Goal: Task Accomplishment & Management: Manage account settings

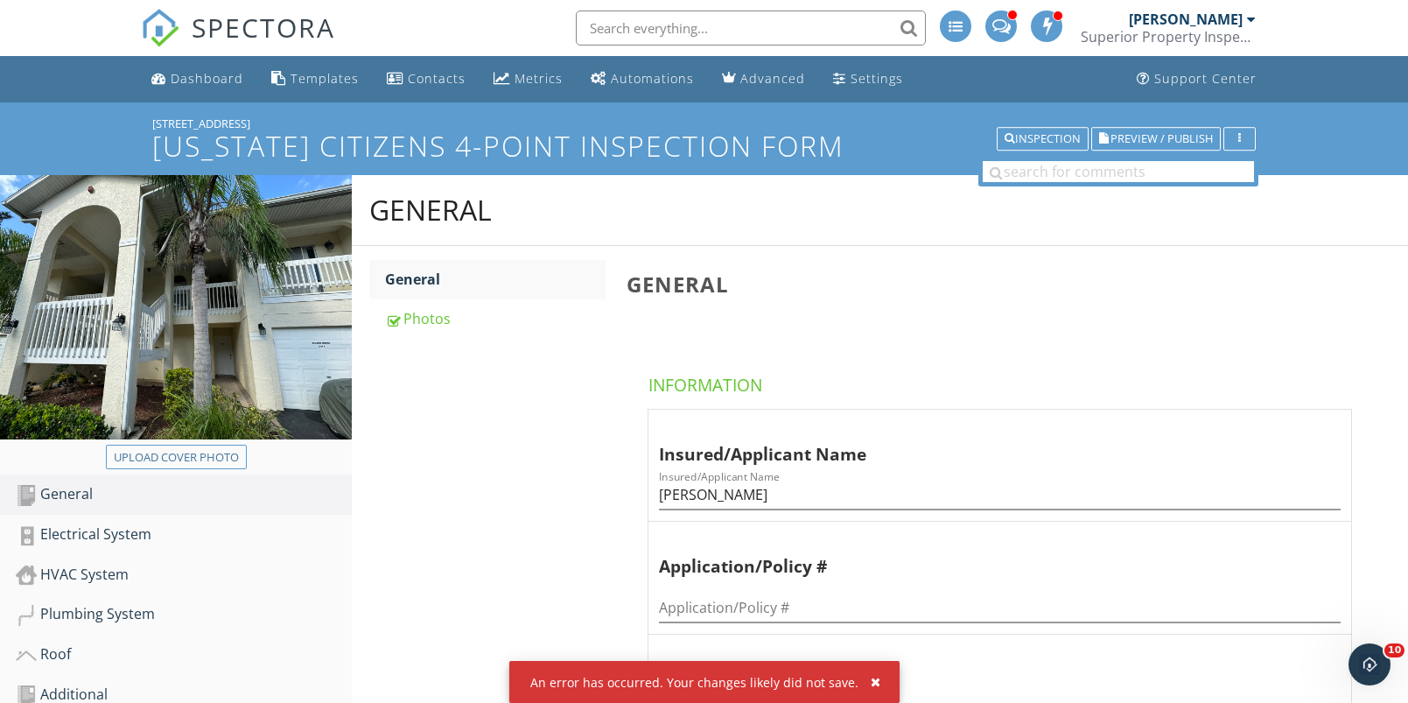
click at [874, 686] on div "An error has occurred. Your changes likely did not save." at bounding box center [704, 682] width 390 height 42
click at [871, 683] on div "button" at bounding box center [876, 682] width 10 height 12
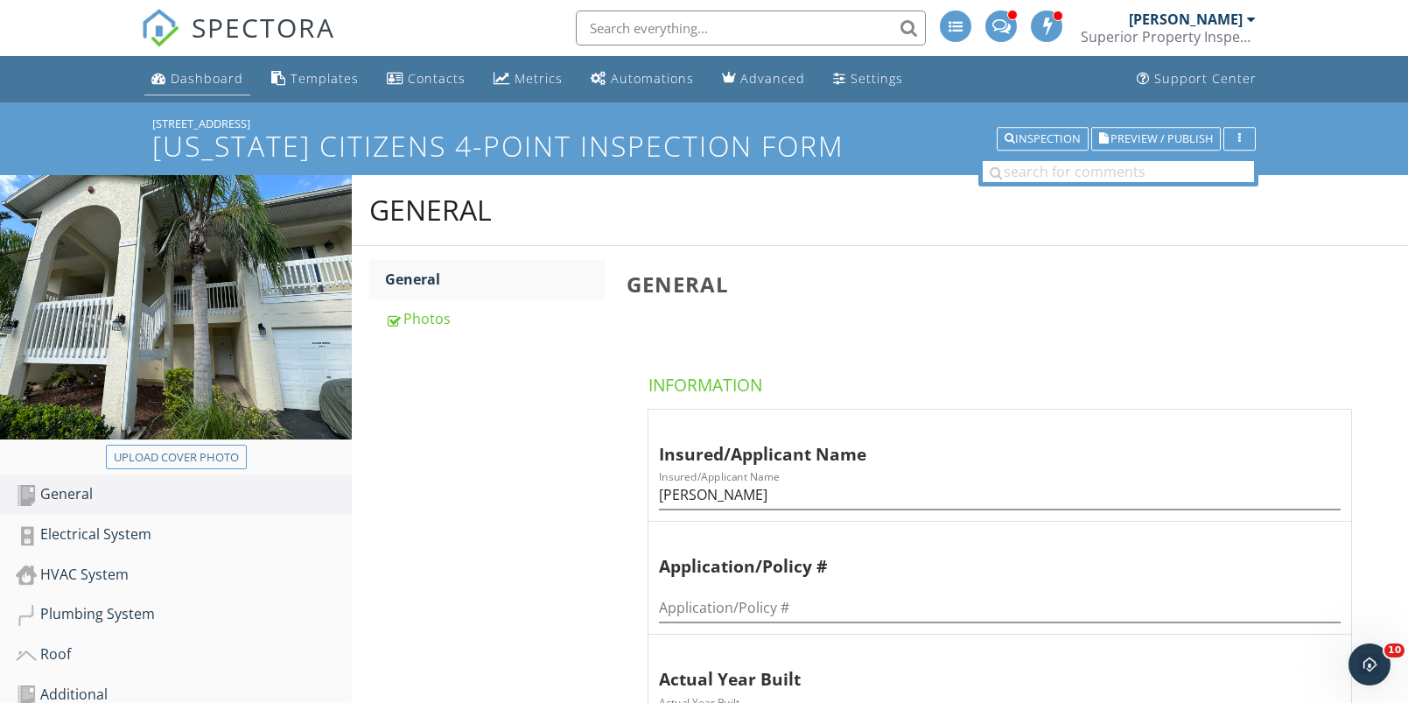
click at [204, 81] on div "Dashboard" at bounding box center [207, 78] width 73 height 17
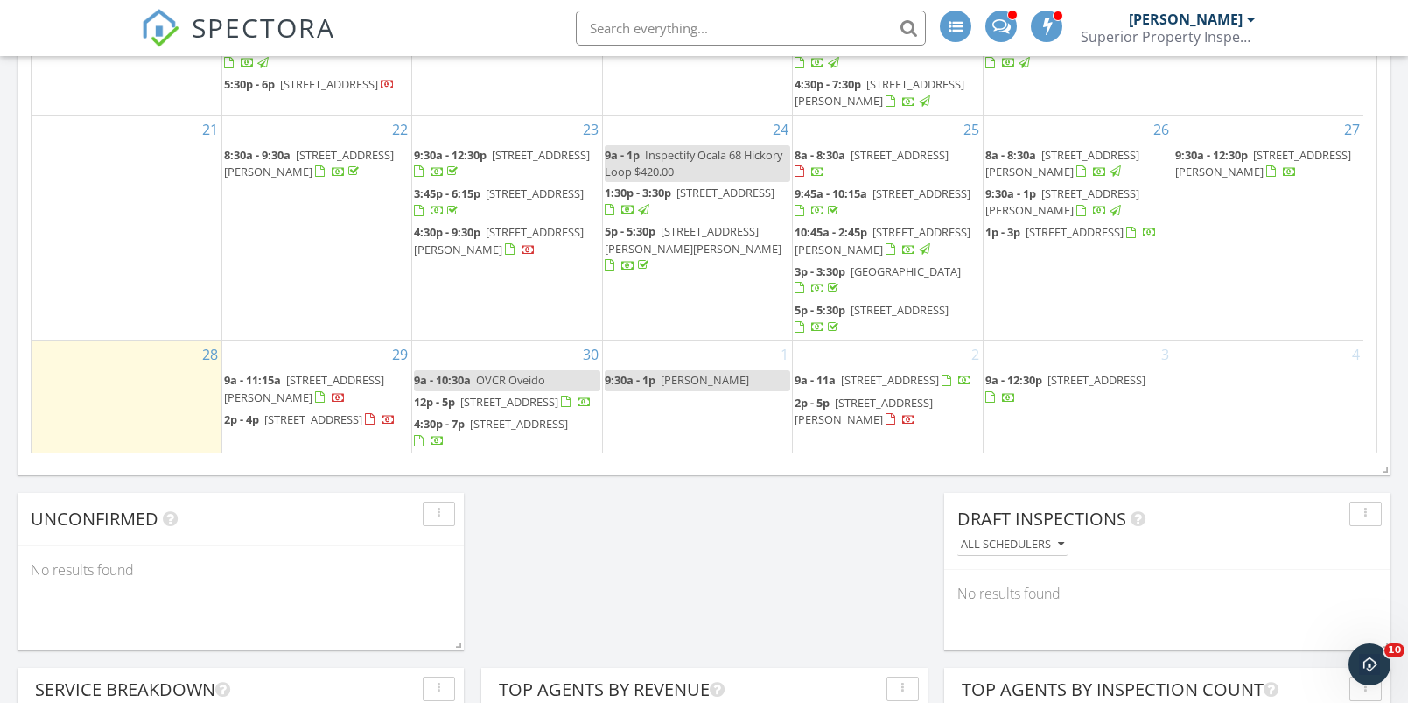
scroll to position [1311, 0]
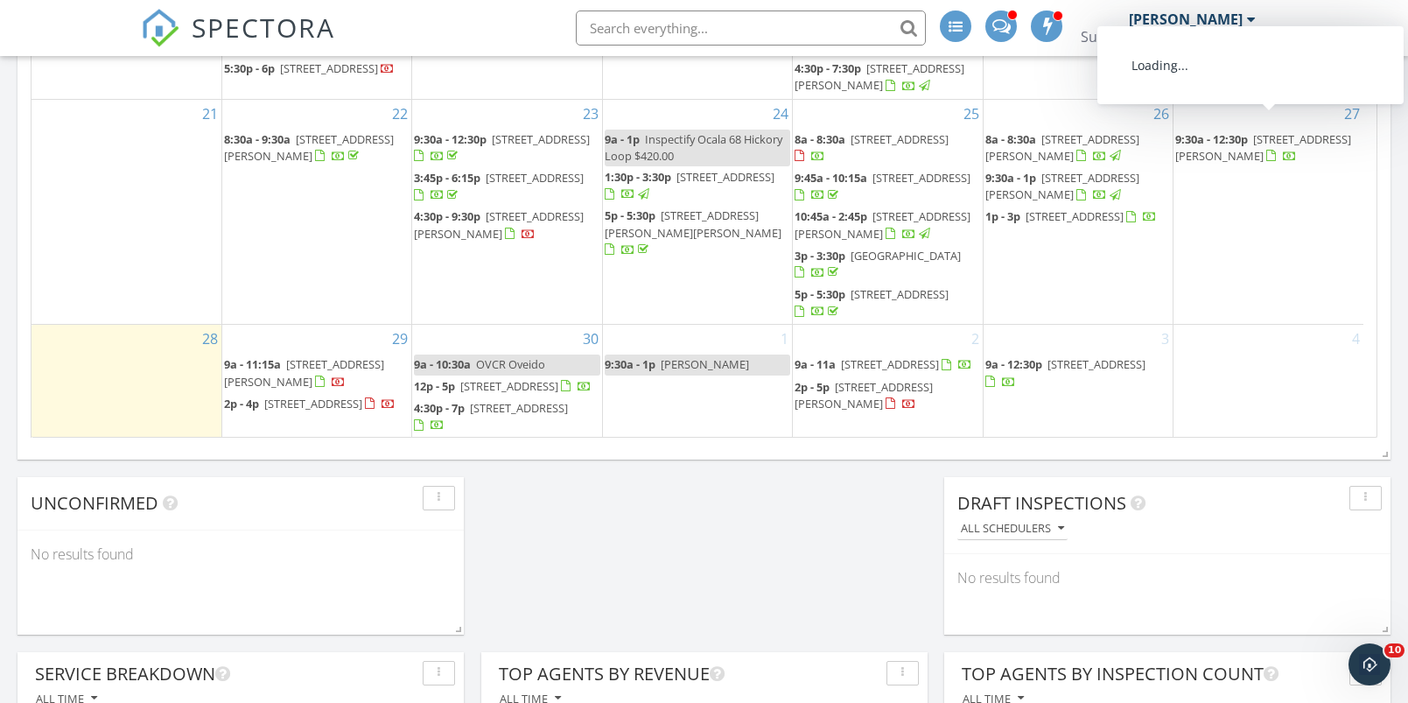
click at [1253, 131] on link "9:30a - 12:30p 4571 Abaco Dr, Tavares 32778" at bounding box center [1263, 147] width 176 height 32
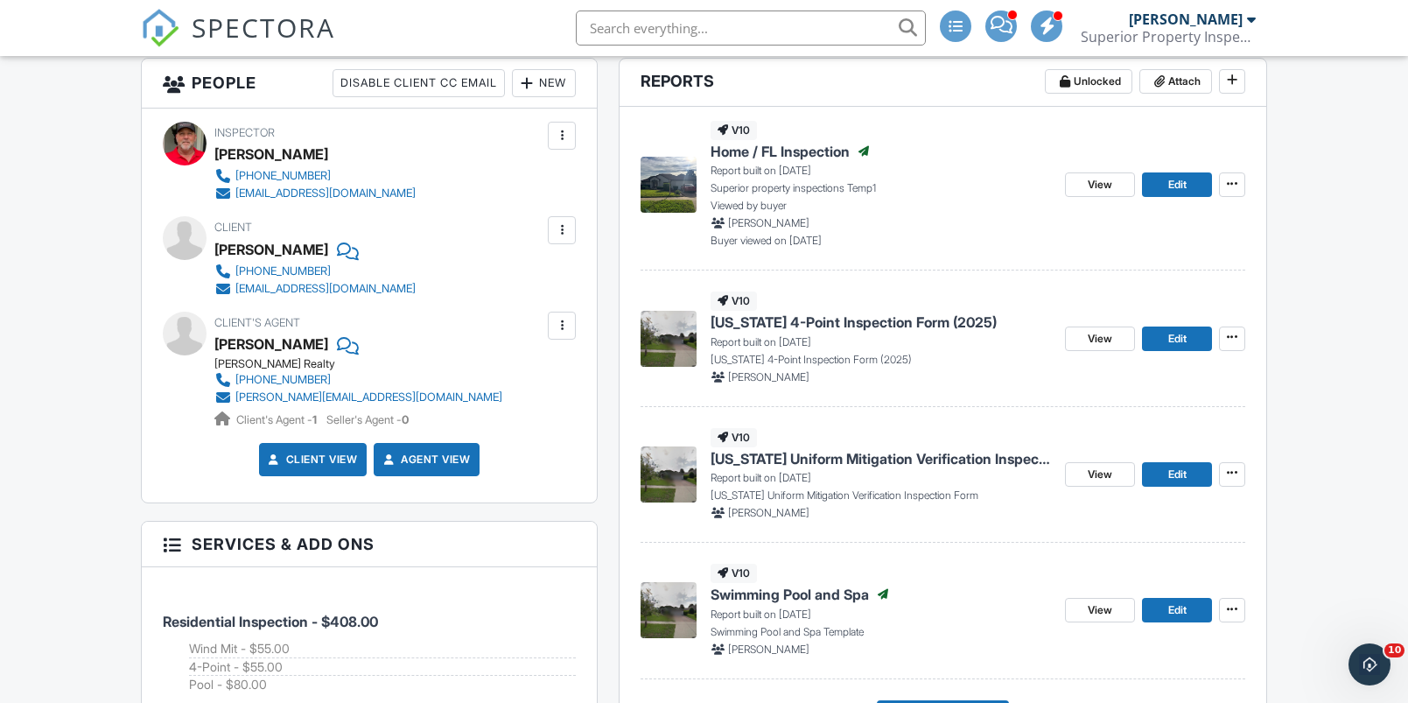
scroll to position [680, 0]
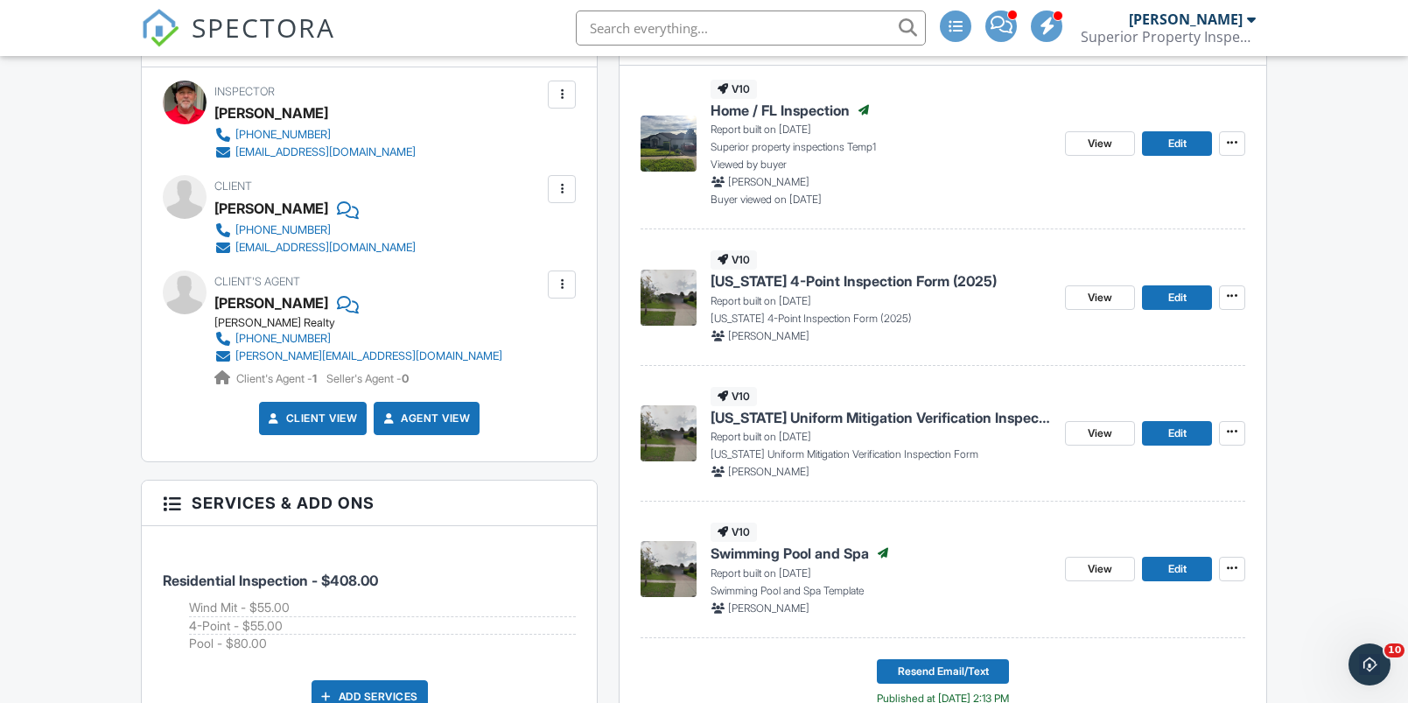
click at [813, 280] on span "[US_STATE] 4-Point Inspection Form (2025)" at bounding box center [854, 280] width 286 height 19
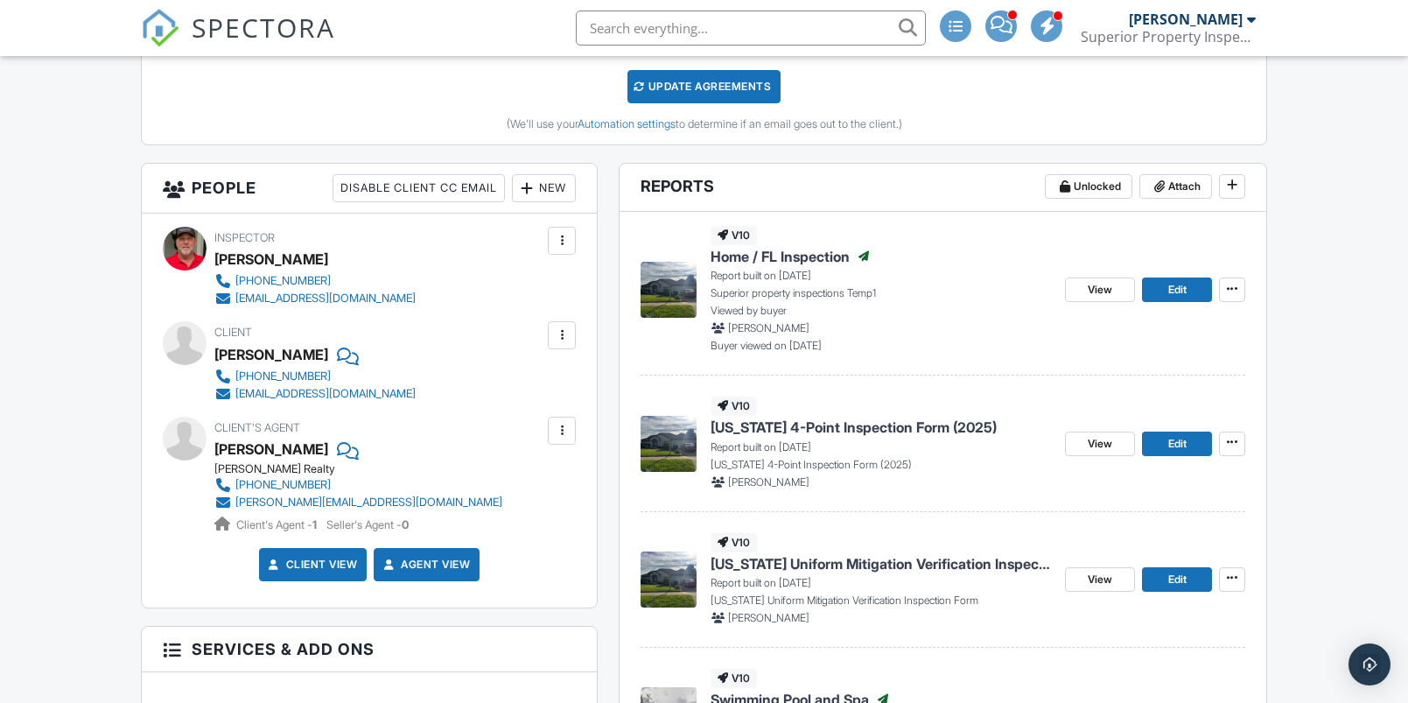
click at [799, 254] on span "Home / FL Inspection" at bounding box center [780, 256] width 139 height 19
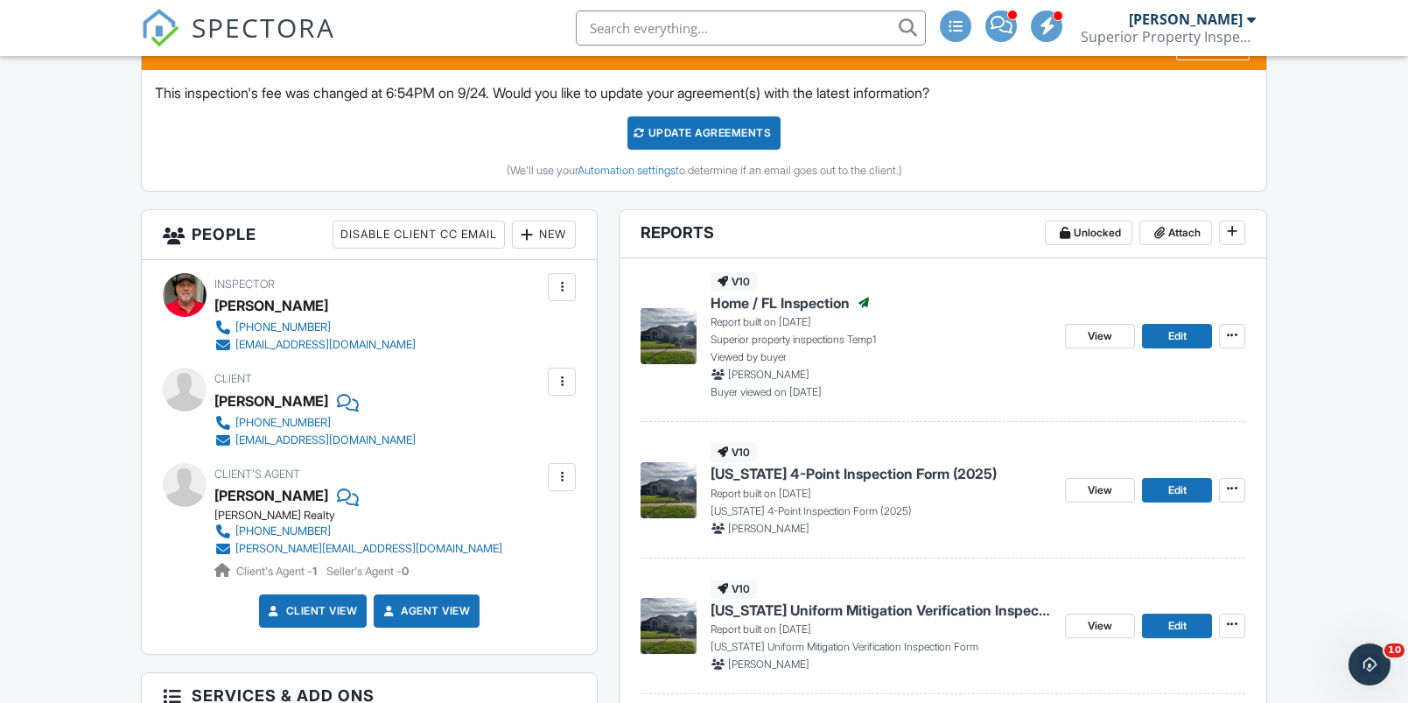
scroll to position [756, 0]
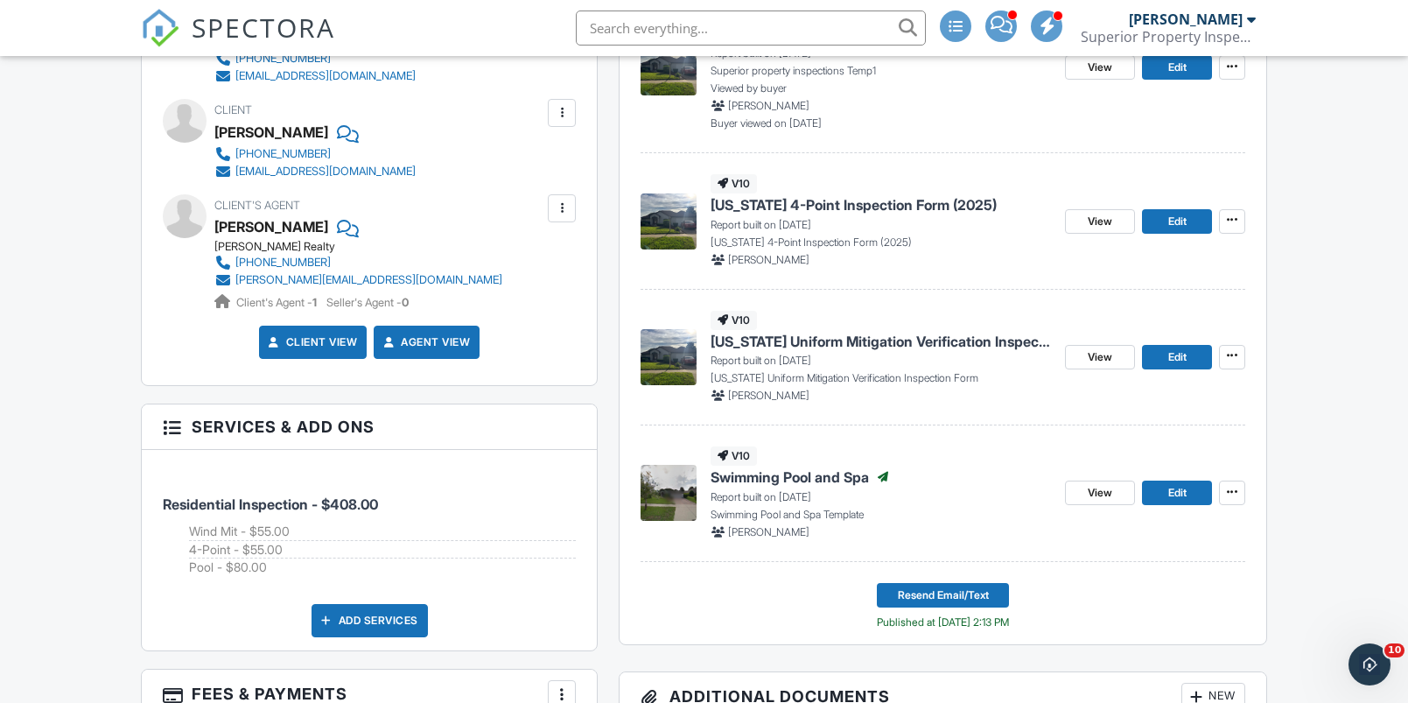
click at [791, 200] on span "[US_STATE] 4-Point Inspection Form (2025)" at bounding box center [854, 204] width 286 height 19
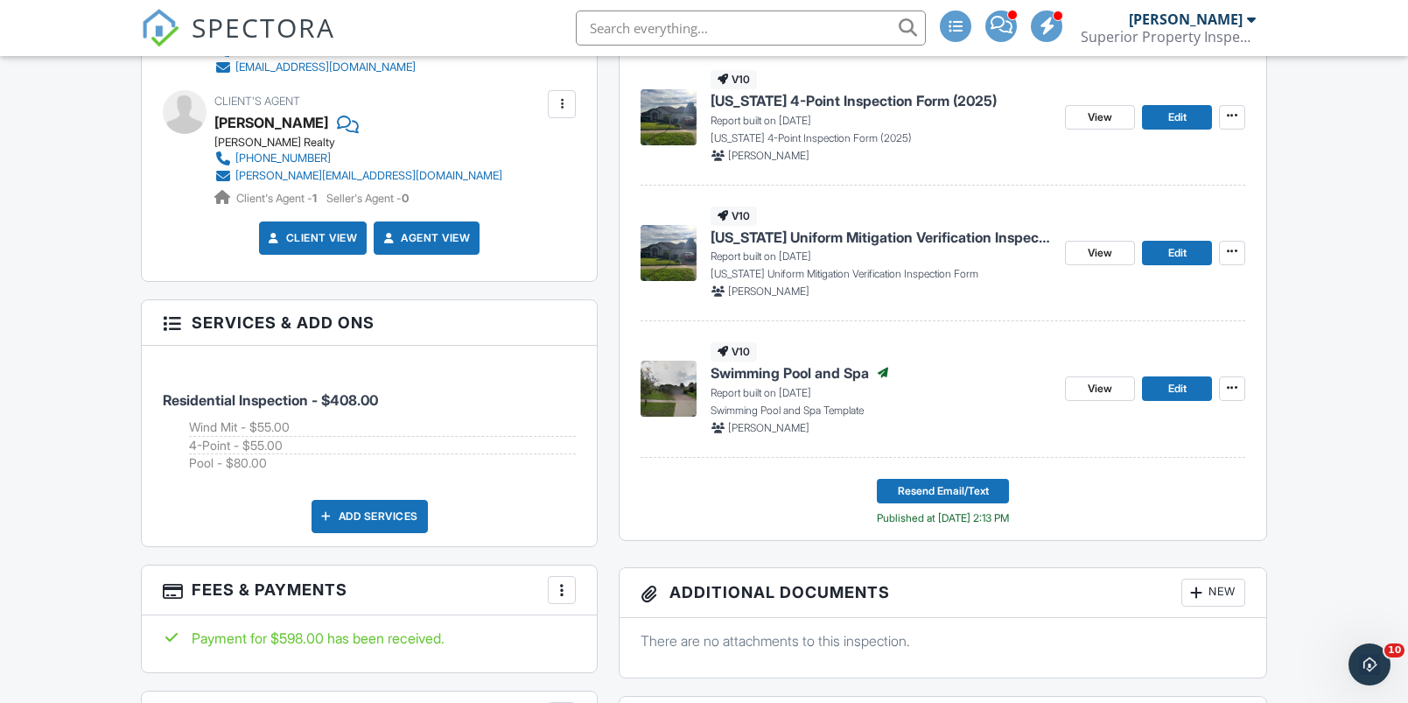
click at [782, 232] on span "[US_STATE] Uniform Mitigation Verification Inspection Form" at bounding box center [881, 237] width 340 height 19
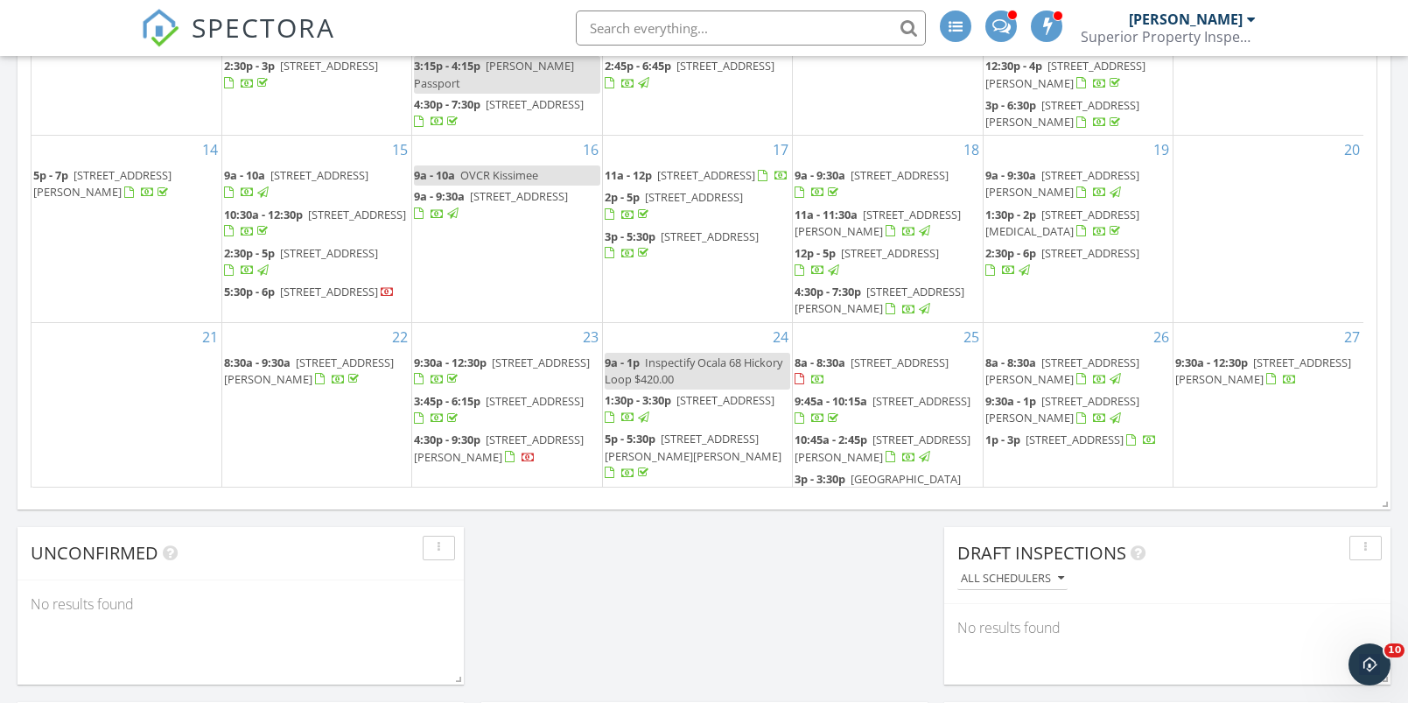
click at [1126, 445] on div at bounding box center [1141, 440] width 31 height 17
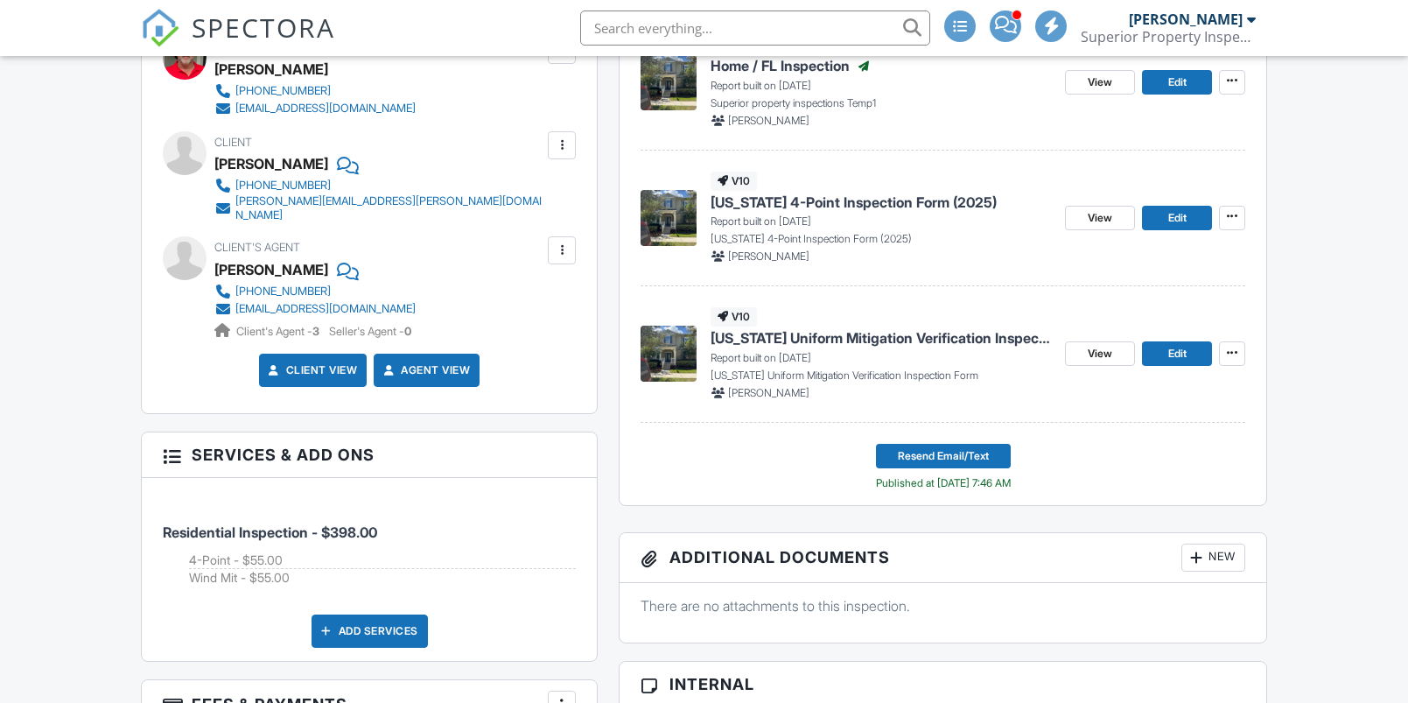
scroll to position [541, 0]
click at [787, 337] on span "[US_STATE] Uniform Mitigation Verification Inspection Form" at bounding box center [881, 337] width 340 height 19
